Goal: Information Seeking & Learning: Learn about a topic

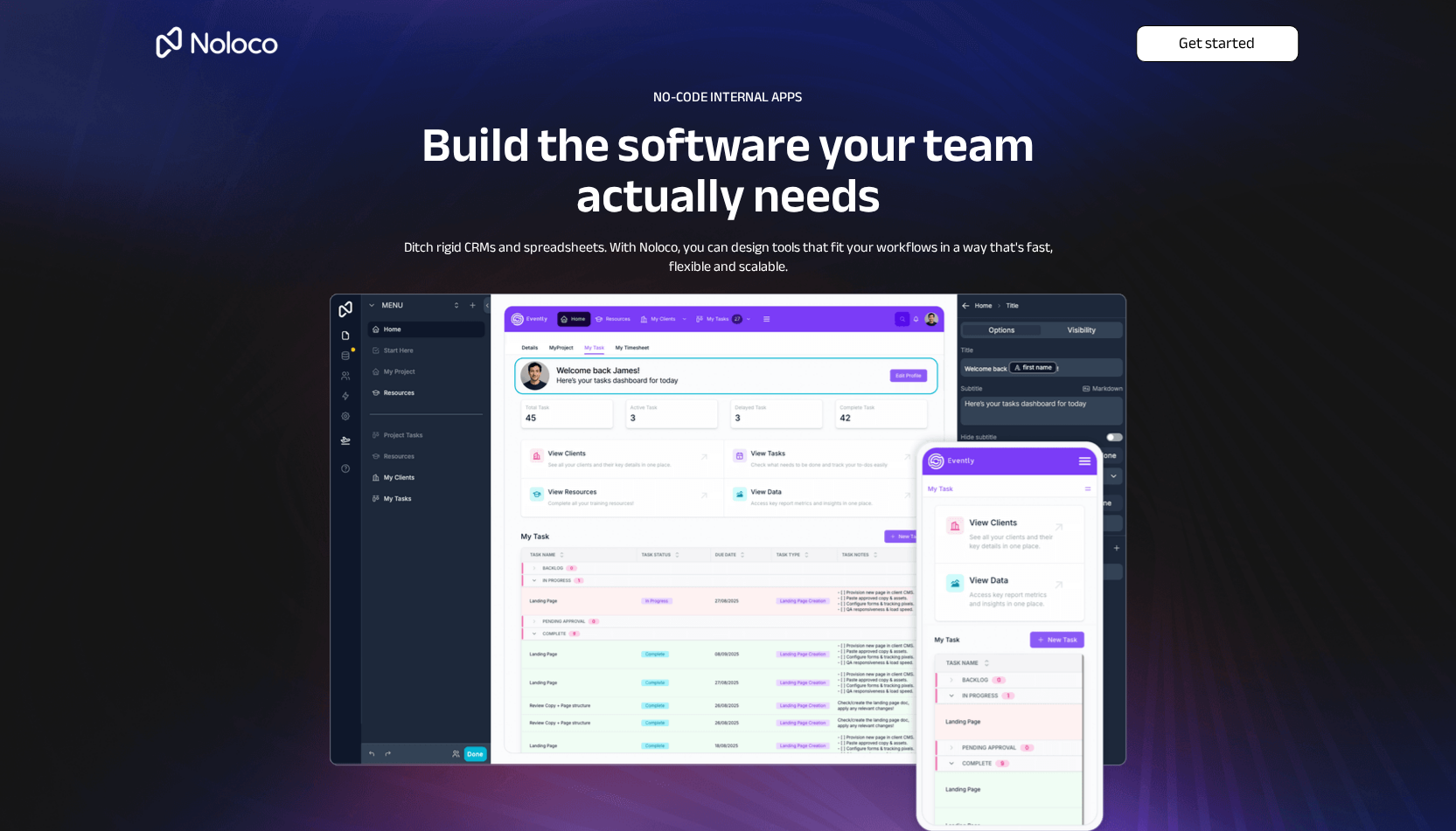
click at [1180, 44] on span "Get started" at bounding box center [1217, 44] width 161 height 19
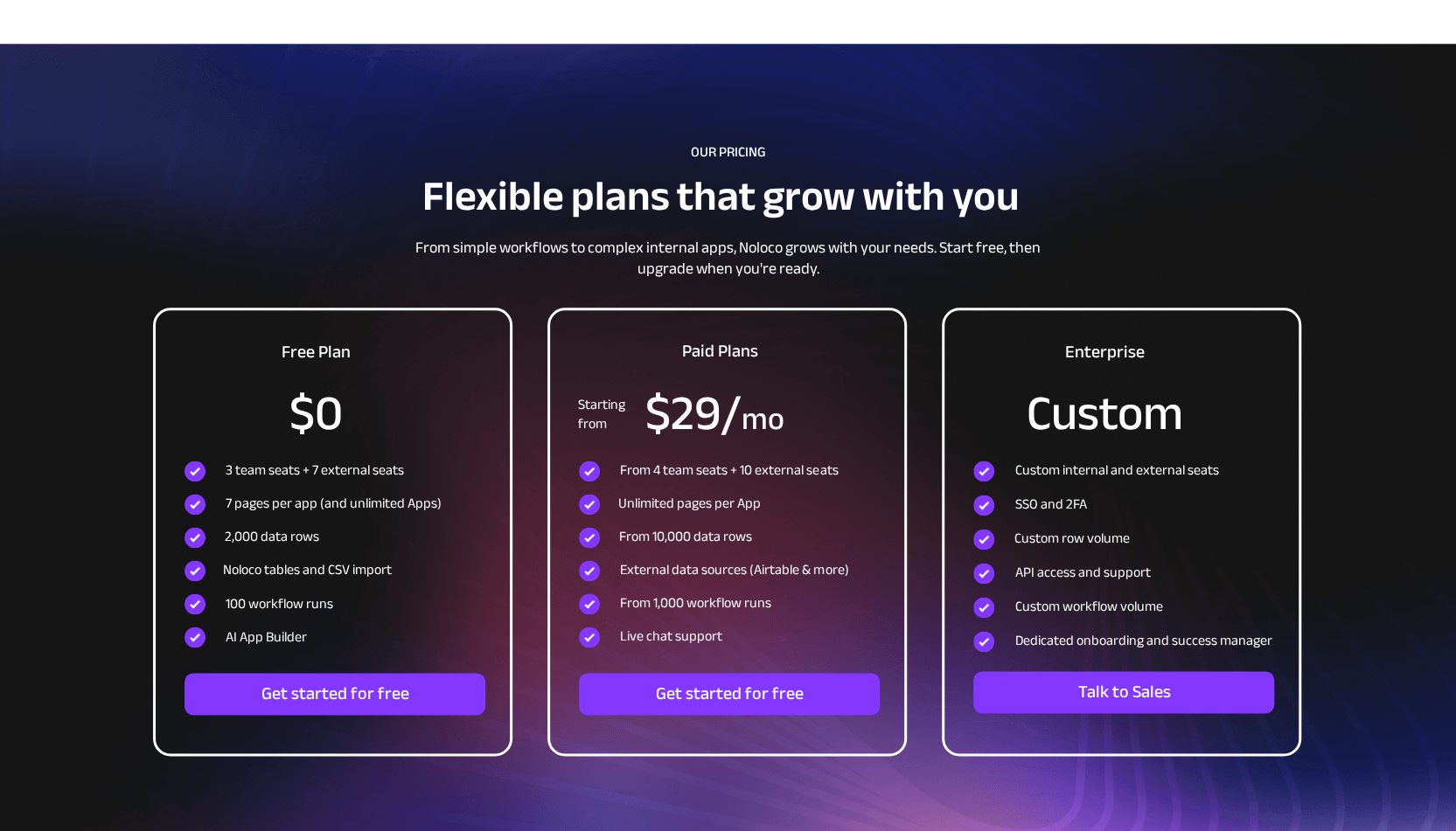
scroll to position [5551, 0]
click at [338, 562] on span "Noloco tables and CSV import" at bounding box center [307, 569] width 169 height 27
click at [276, 607] on span "100 workflow runs" at bounding box center [279, 603] width 108 height 27
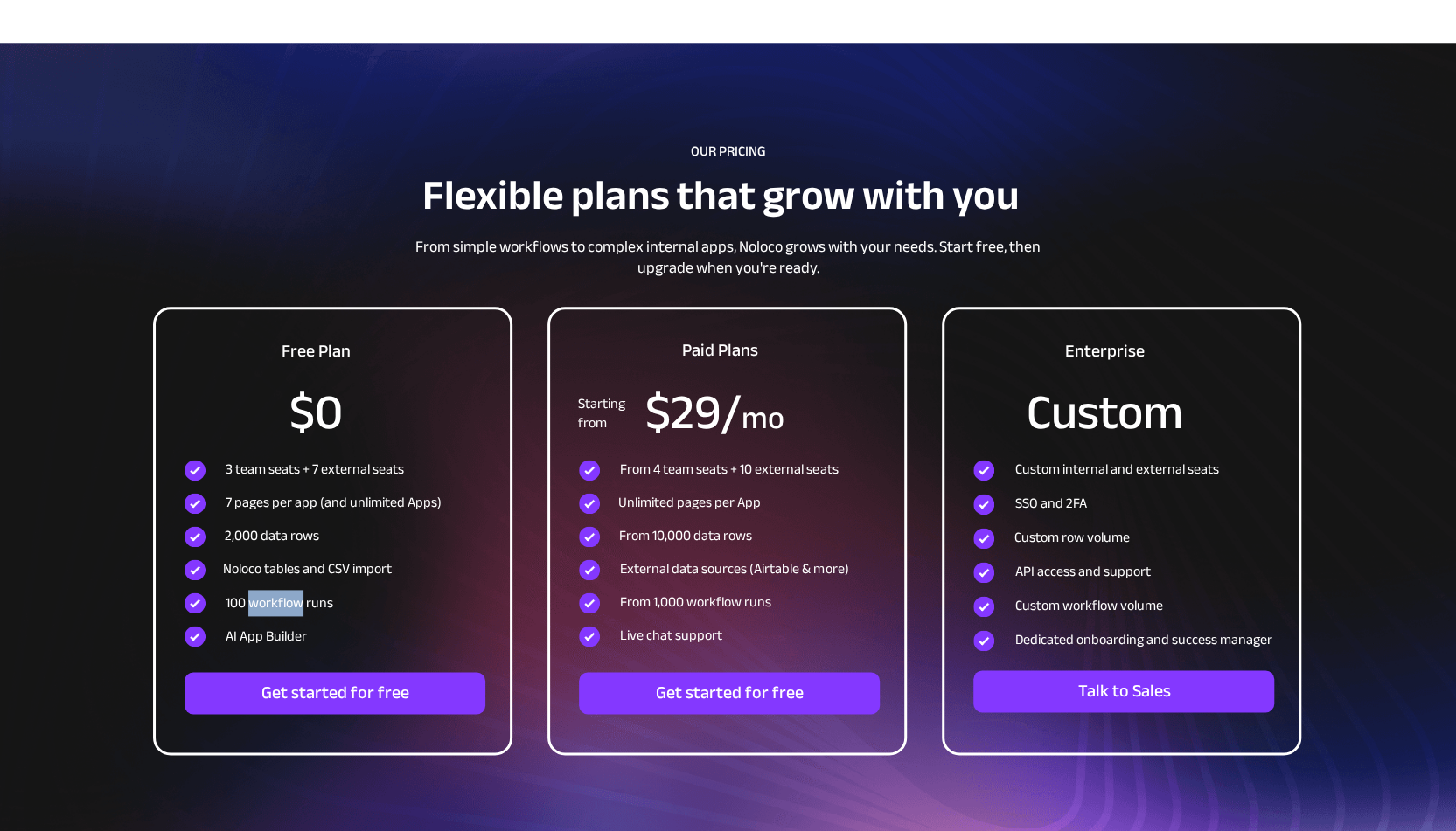
click at [276, 607] on span "100 workflow runs" at bounding box center [279, 603] width 108 height 27
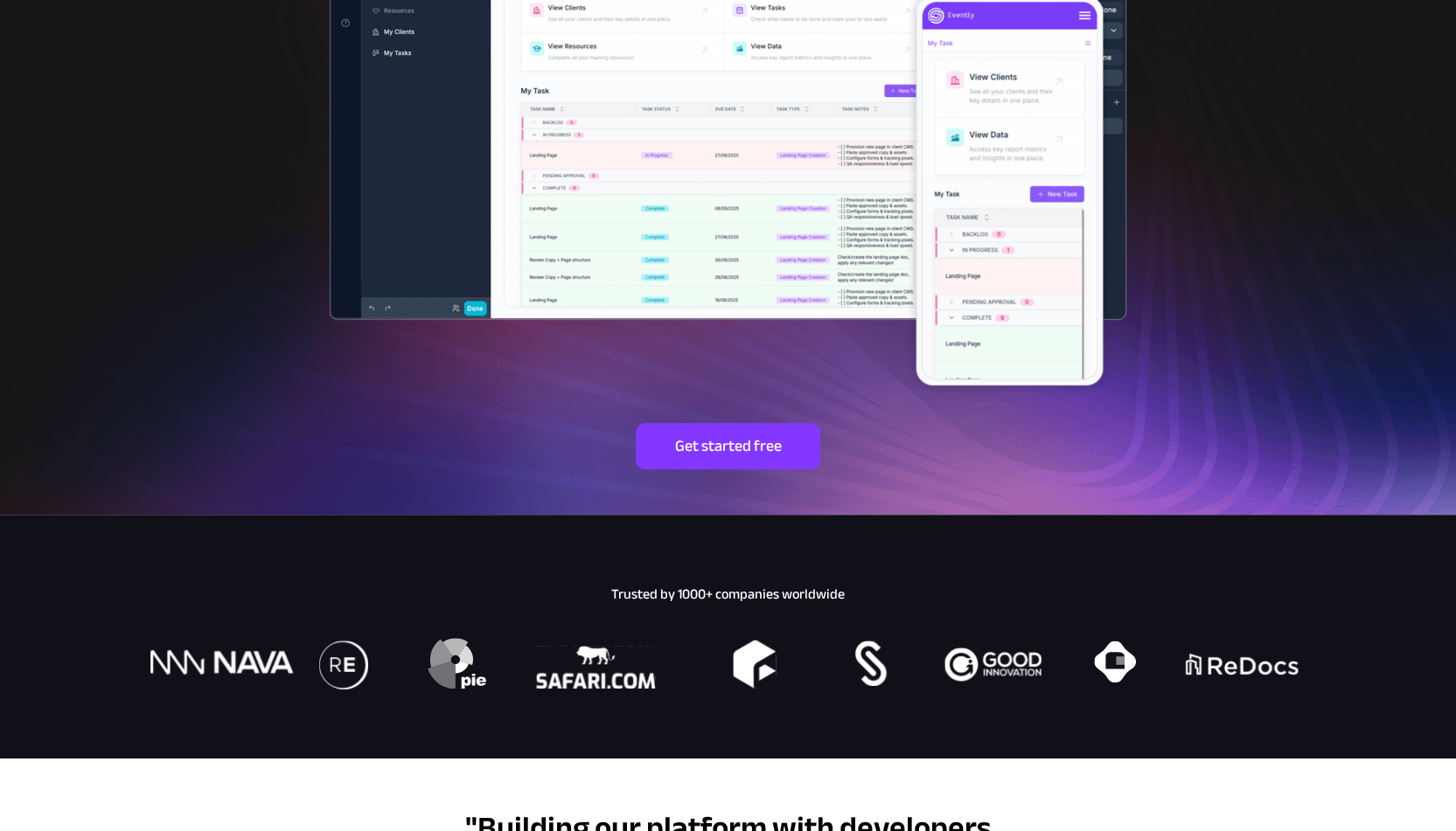
scroll to position [0, 0]
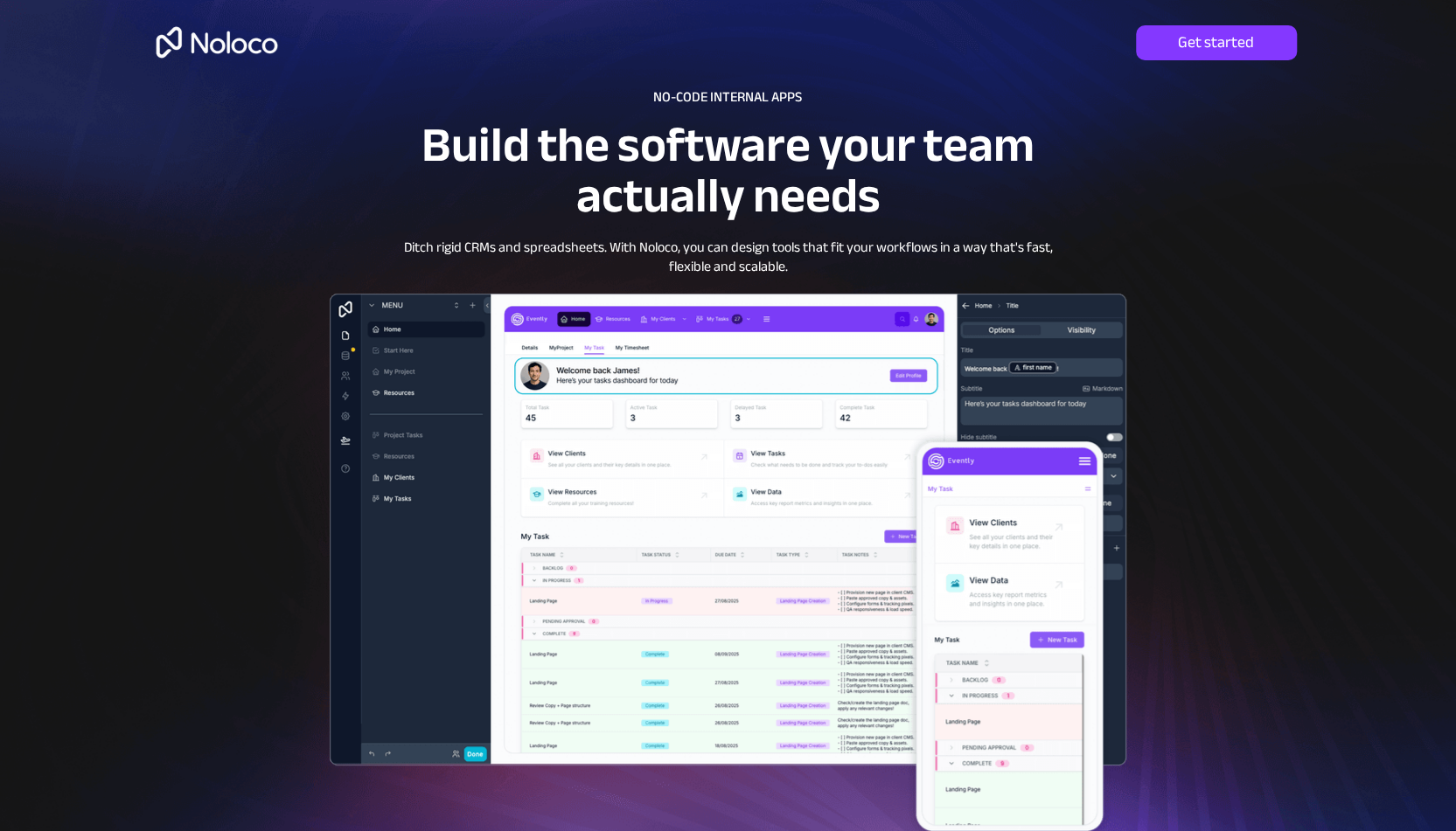
drag, startPoint x: 338, startPoint y: 1, endPoint x: 287, endPoint y: 72, distance: 87.4
click at [287, 72] on div at bounding box center [728, 480] width 1259 height 961
